Goal: Find specific page/section: Find specific page/section

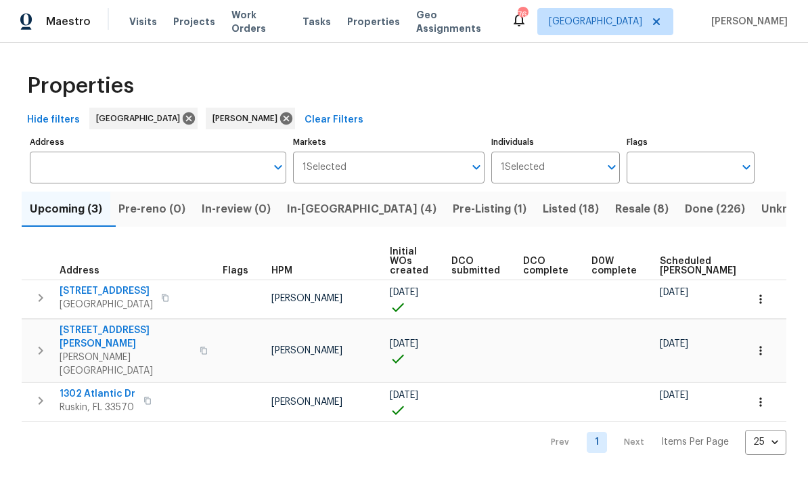
click at [328, 227] on button "In-[GEOGRAPHIC_DATA] (4)" at bounding box center [362, 209] width 166 height 35
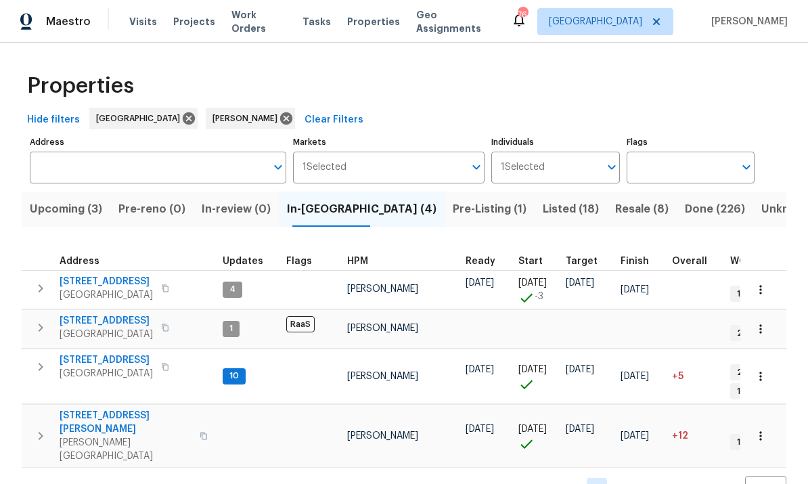
click at [129, 354] on span "[STREET_ADDRESS]" at bounding box center [106, 360] width 93 height 14
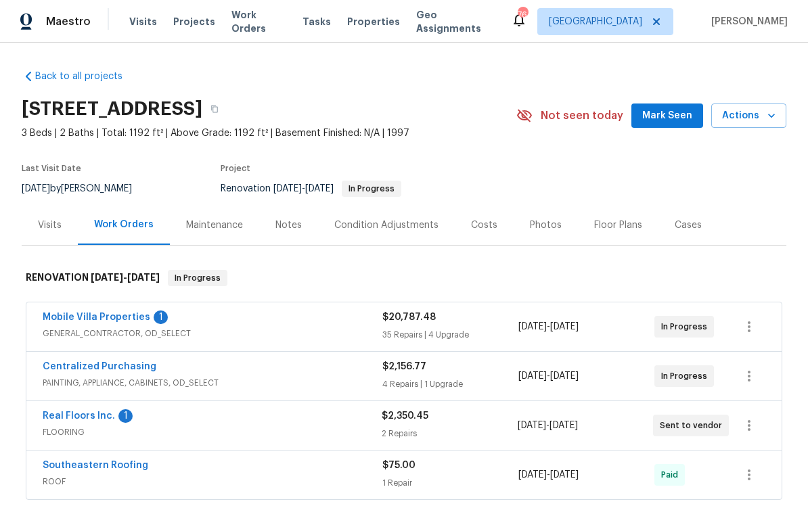
click at [105, 418] on link "Real Floors Inc." at bounding box center [79, 415] width 72 height 9
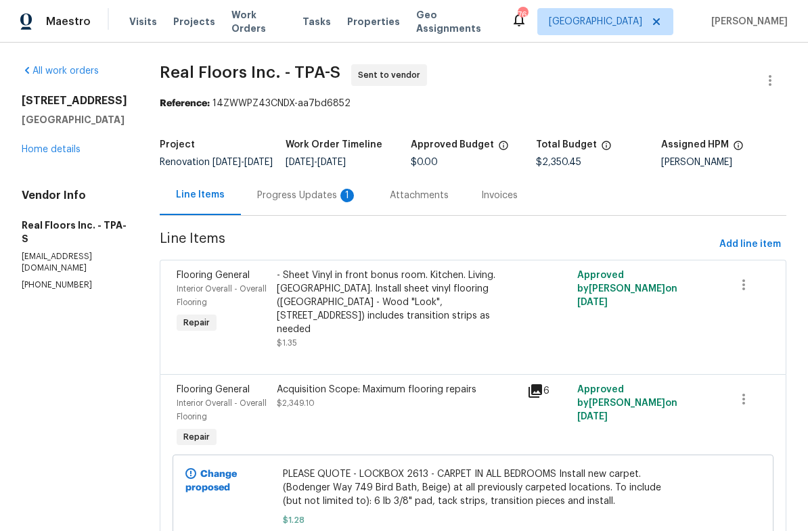
click at [313, 212] on div "Progress Updates 1" at bounding box center [307, 195] width 133 height 40
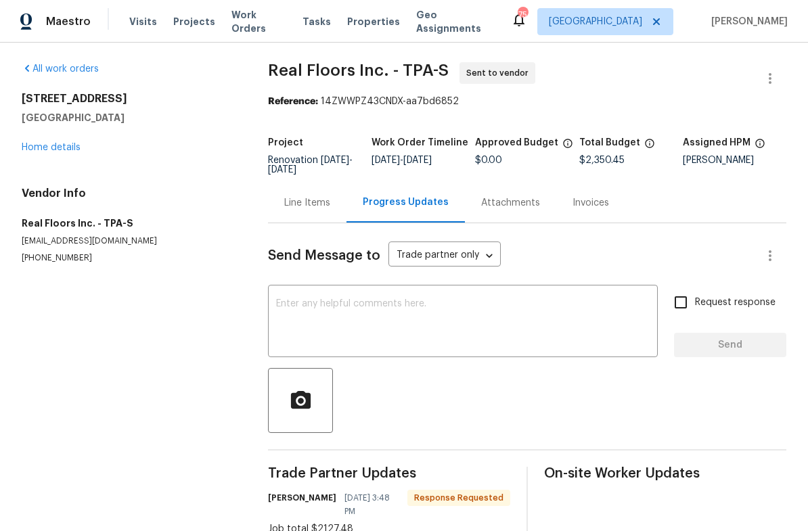
scroll to position [1, 0]
click at [63, 148] on link "Home details" at bounding box center [51, 147] width 59 height 9
